Goal: Information Seeking & Learning: Check status

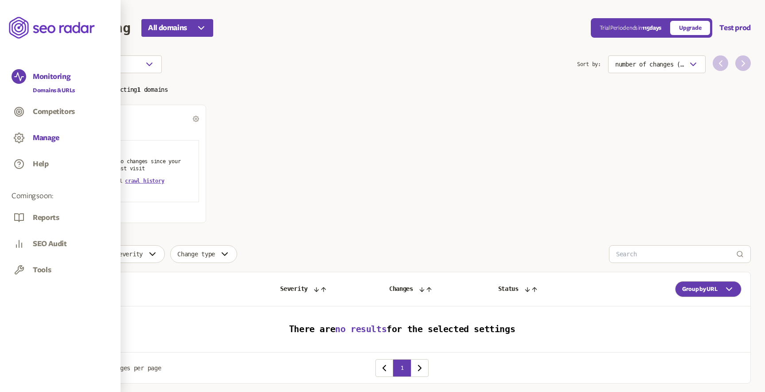
click at [44, 136] on button "Manage" at bounding box center [46, 138] width 27 height 10
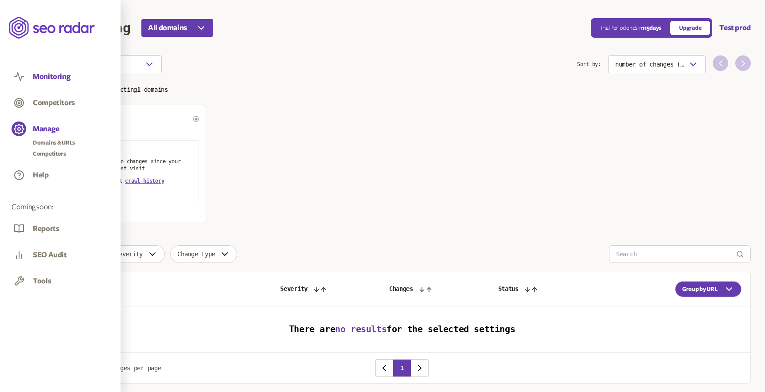
click at [55, 80] on button "Monitoring" at bounding box center [52, 77] width 38 height 10
click at [55, 74] on button "Monitoring" at bounding box center [52, 77] width 38 height 10
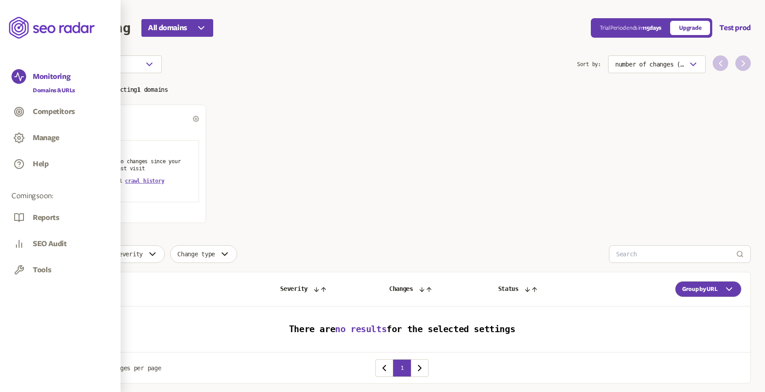
click at [49, 88] on link "Domains & URLs" at bounding box center [54, 90] width 42 height 9
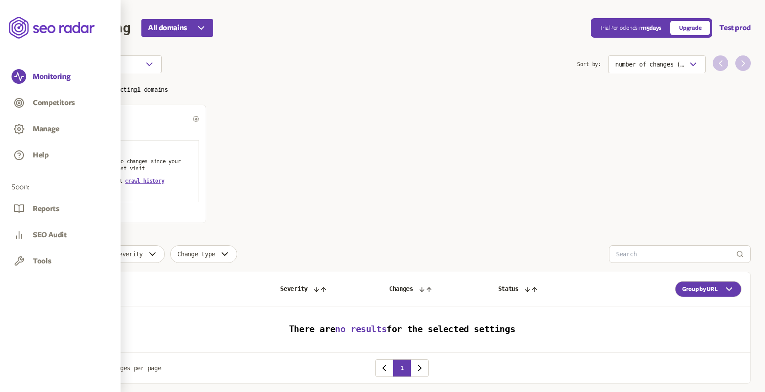
click at [70, 118] on span "Nova" at bounding box center [67, 118] width 14 height 7
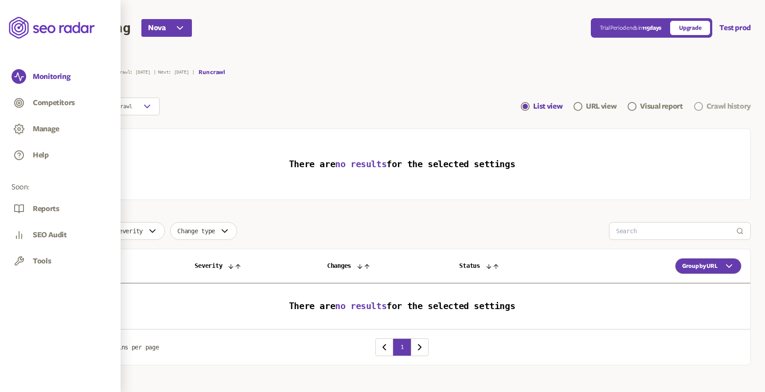
click at [710, 106] on div "Crawl history" at bounding box center [728, 106] width 44 height 11
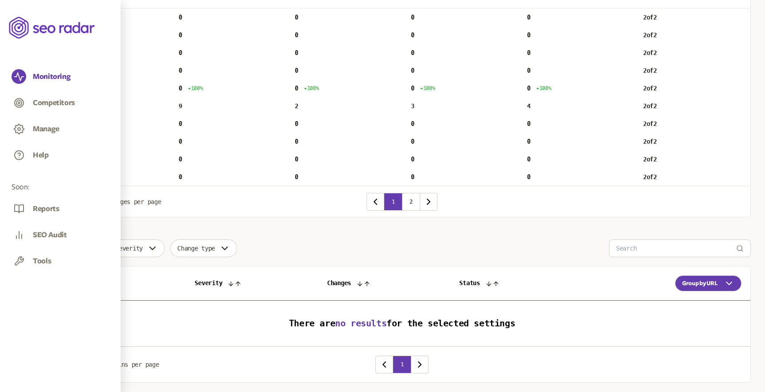
scroll to position [148, 0]
click at [81, 123] on p "[DATE]" at bounding box center [71, 124] width 18 height 7
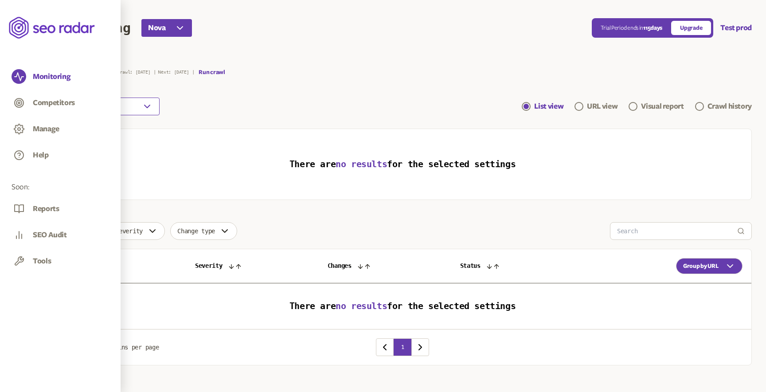
click at [149, 107] on icon "button" at bounding box center [147, 106] width 11 height 11
click at [101, 165] on div "Crawl [DATE]" at bounding box center [106, 166] width 92 height 7
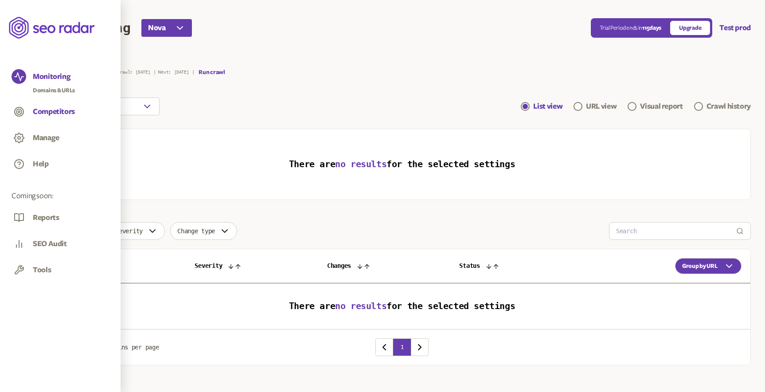
click at [43, 111] on button "Competitors" at bounding box center [54, 112] width 42 height 10
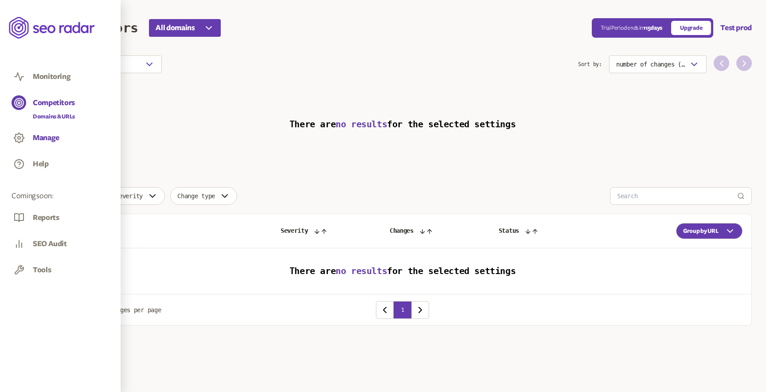
click at [43, 140] on button "Manage" at bounding box center [46, 138] width 27 height 10
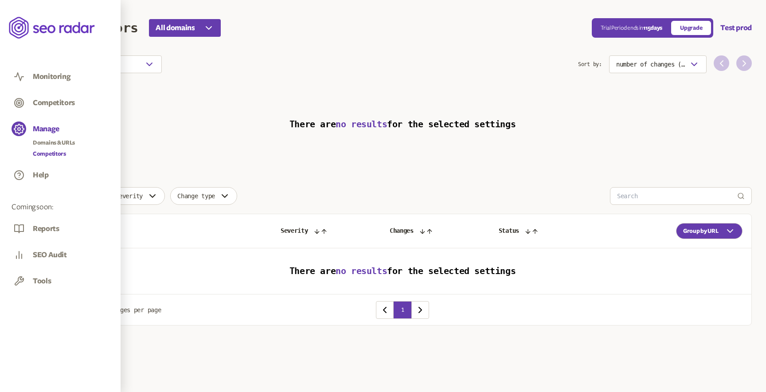
click at [49, 153] on link "Competitors" at bounding box center [54, 153] width 42 height 9
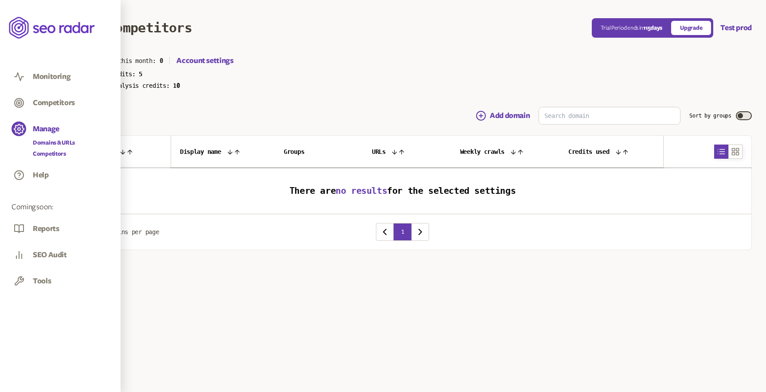
click at [48, 140] on link "Domains & URLs" at bounding box center [54, 142] width 42 height 9
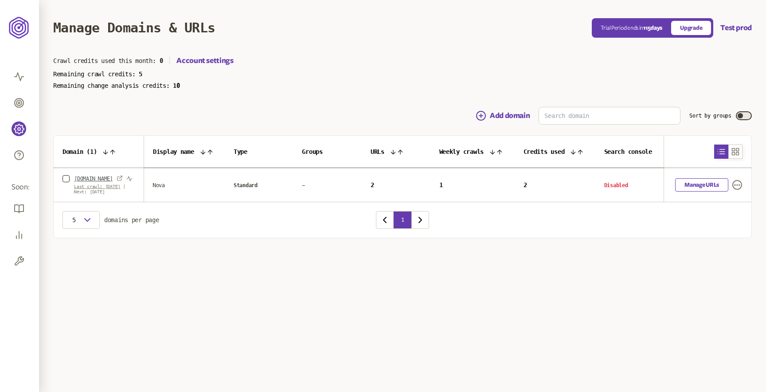
click at [92, 178] on link "[DOMAIN_NAME]" at bounding box center [93, 178] width 39 height 7
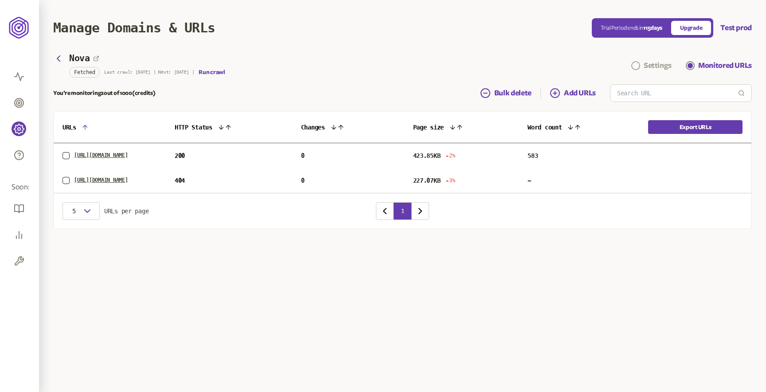
click at [653, 66] on div "Settings" at bounding box center [657, 65] width 28 height 11
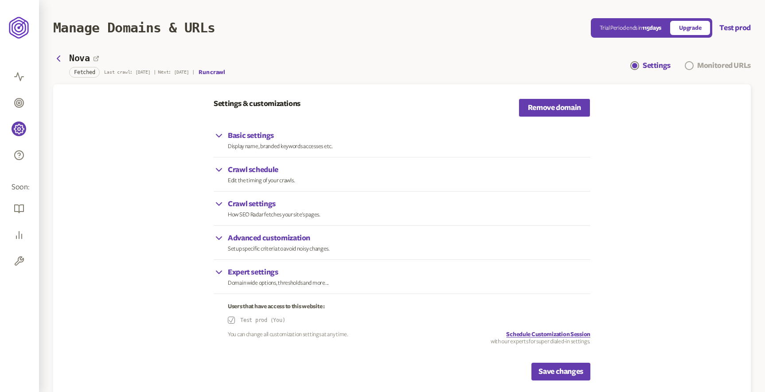
click at [720, 62] on div "Monitored URLs" at bounding box center [724, 65] width 54 height 11
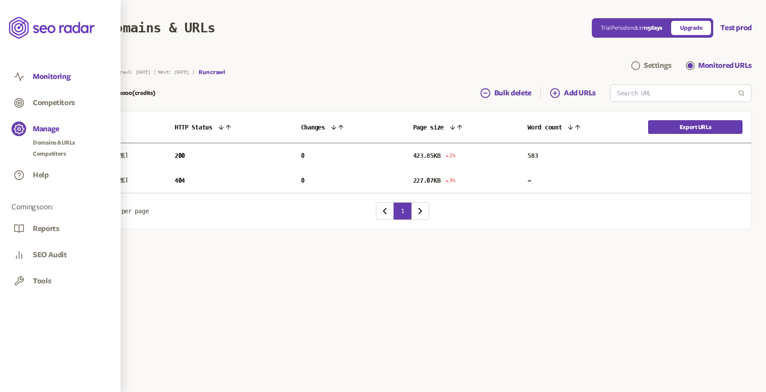
click at [43, 77] on button "Monitoring" at bounding box center [52, 77] width 38 height 10
